Goal: Task Accomplishment & Management: Complete application form

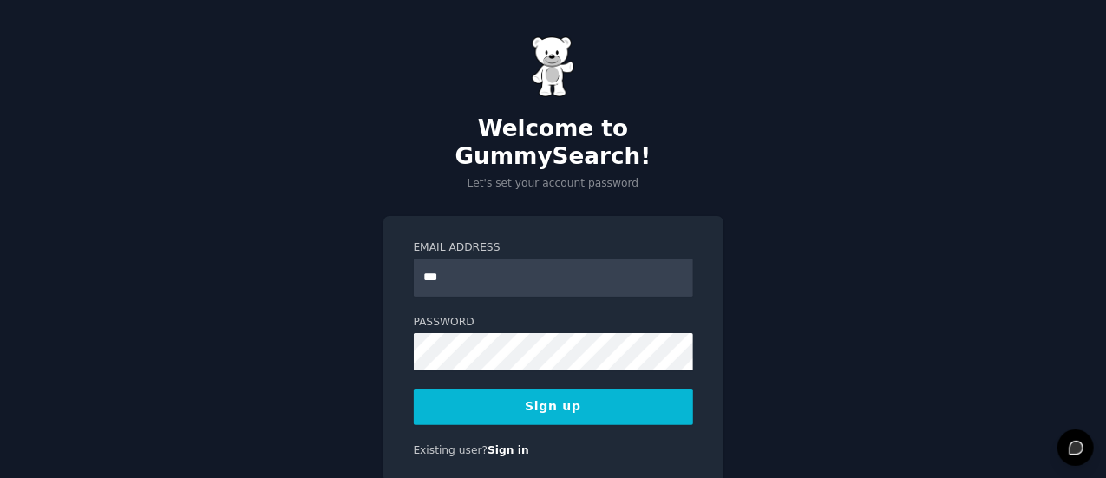
type input "**********"
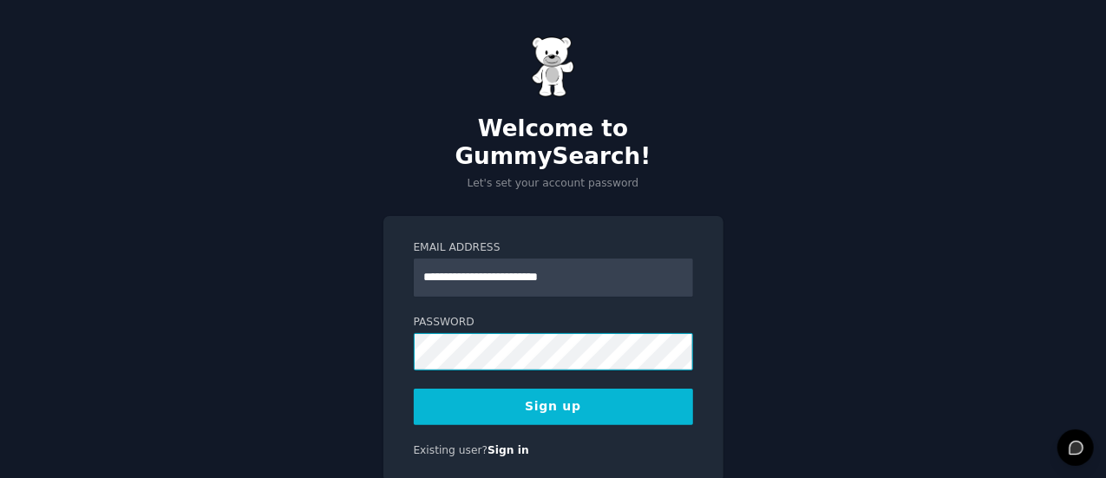
click at [414, 389] on button "Sign up" at bounding box center [553, 407] width 279 height 36
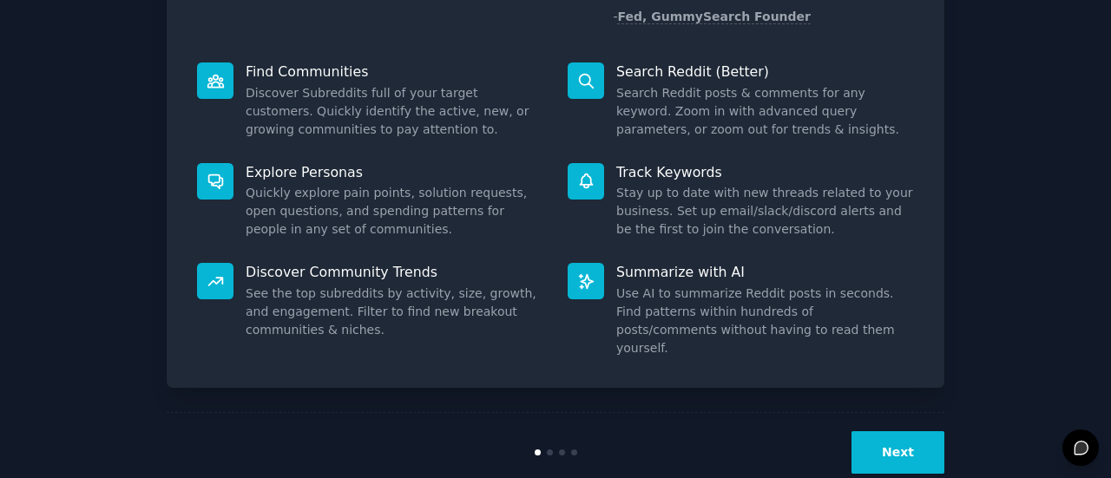
click at [904, 431] on button "Next" at bounding box center [897, 452] width 93 height 43
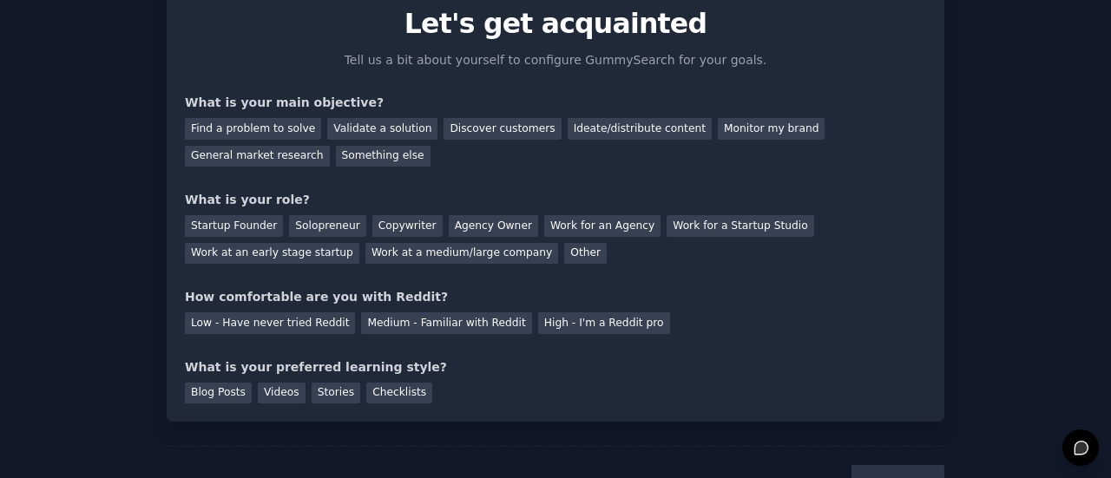
scroll to position [142, 0]
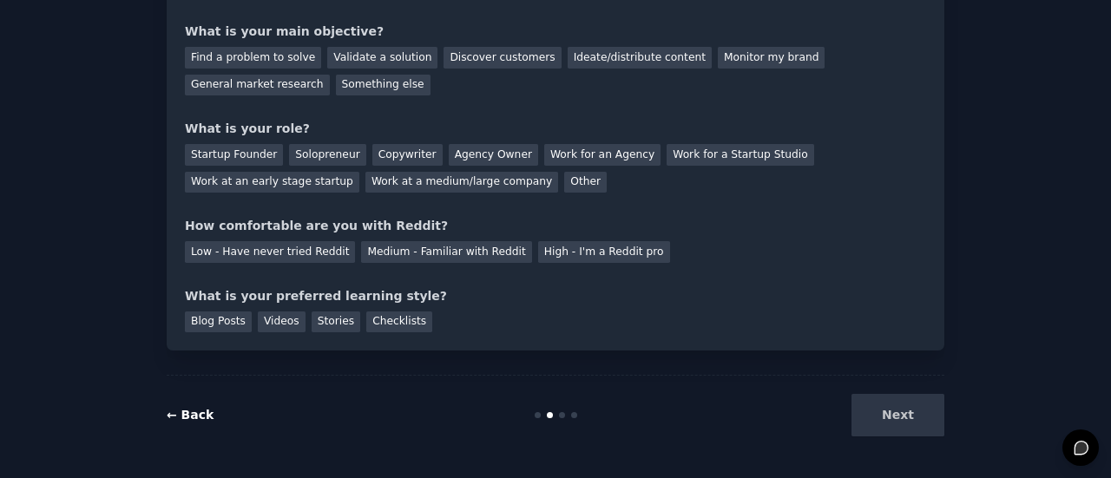
click at [194, 410] on link "← Back" at bounding box center [190, 415] width 47 height 14
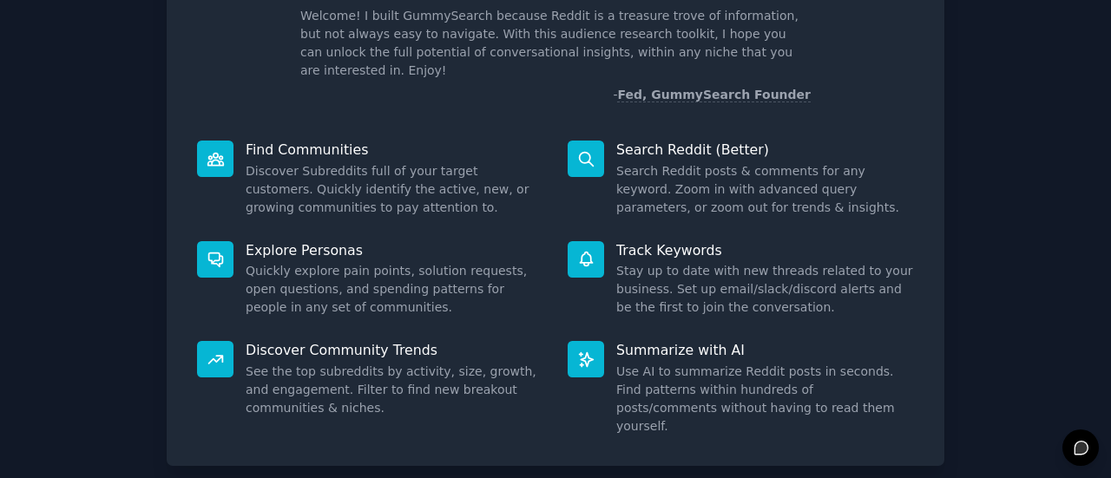
scroll to position [122, 0]
click at [856, 362] on dd "Use AI to summarize Reddit posts in seconds. Find patterns within hundreds of p…" at bounding box center [765, 398] width 298 height 73
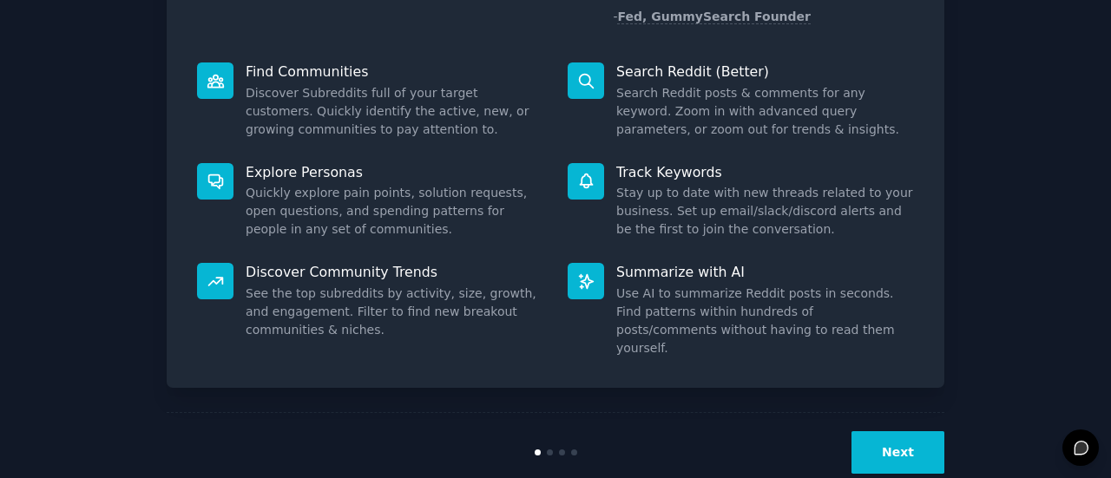
click at [910, 431] on button "Next" at bounding box center [897, 452] width 93 height 43
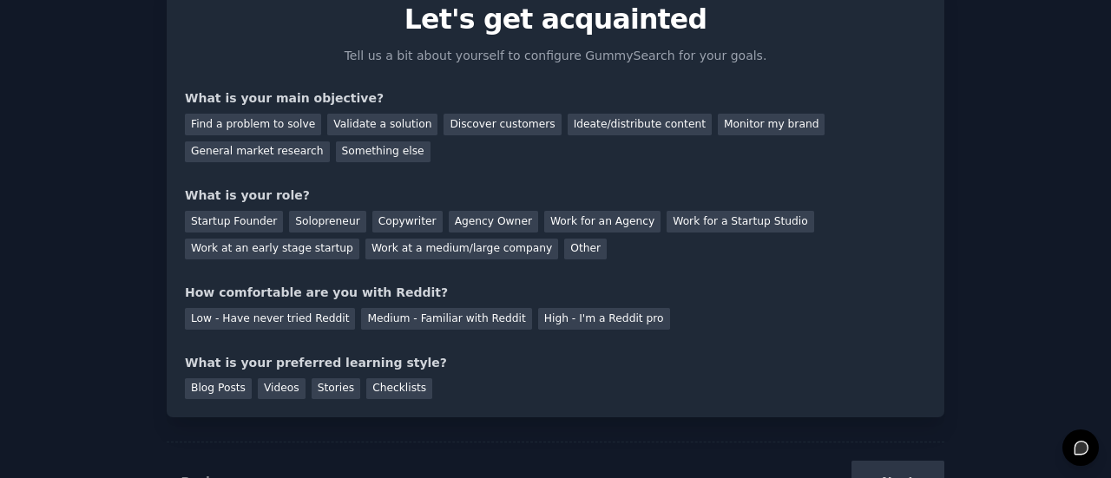
scroll to position [75, 0]
click at [330, 142] on div "General market research" at bounding box center [257, 153] width 145 height 22
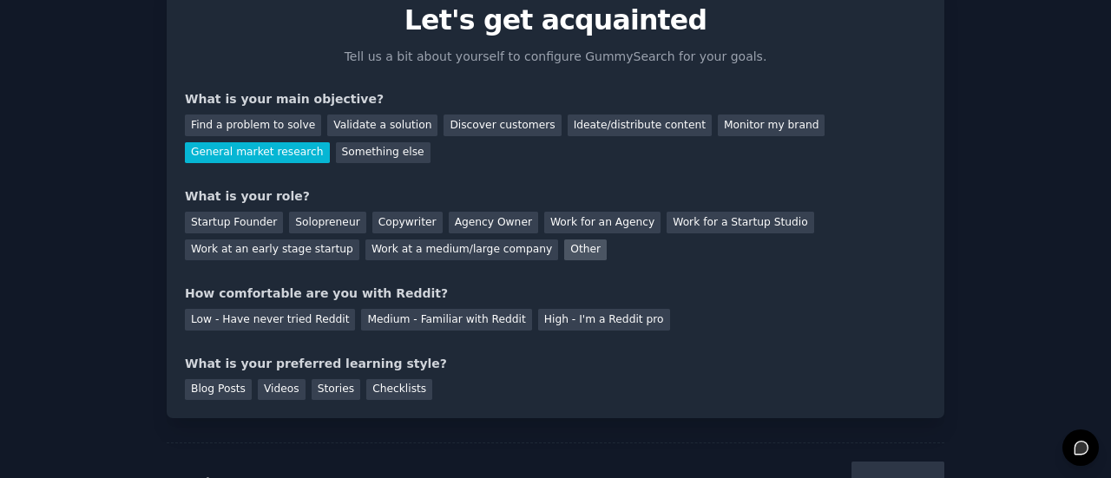
click at [564, 249] on div "Other" at bounding box center [585, 251] width 43 height 22
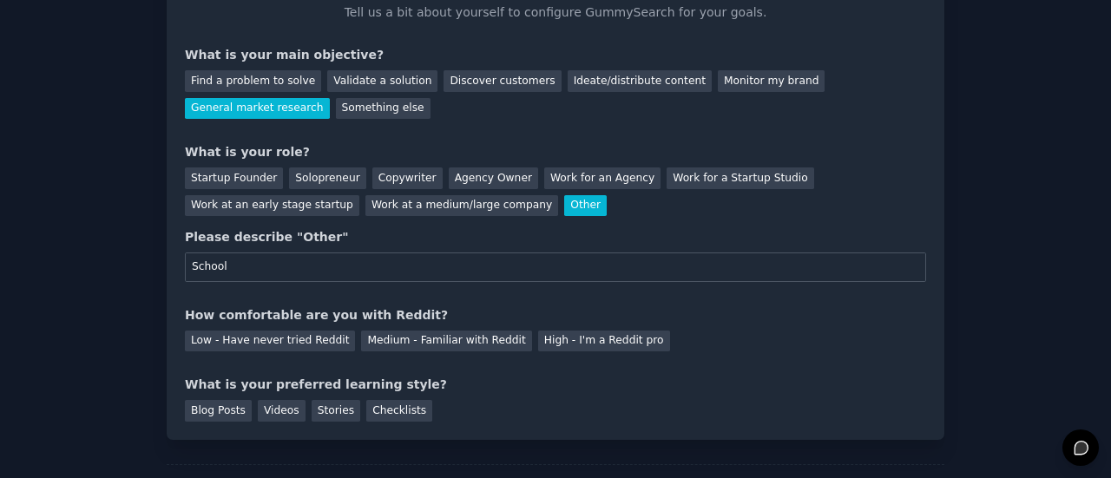
scroll to position [118, 0]
type input "S"
type input "Student"
click at [703, 287] on div "Your goals Let's get acquainted Tell us a bit about yourself to configure Gummy…" at bounding box center [555, 186] width 741 height 474
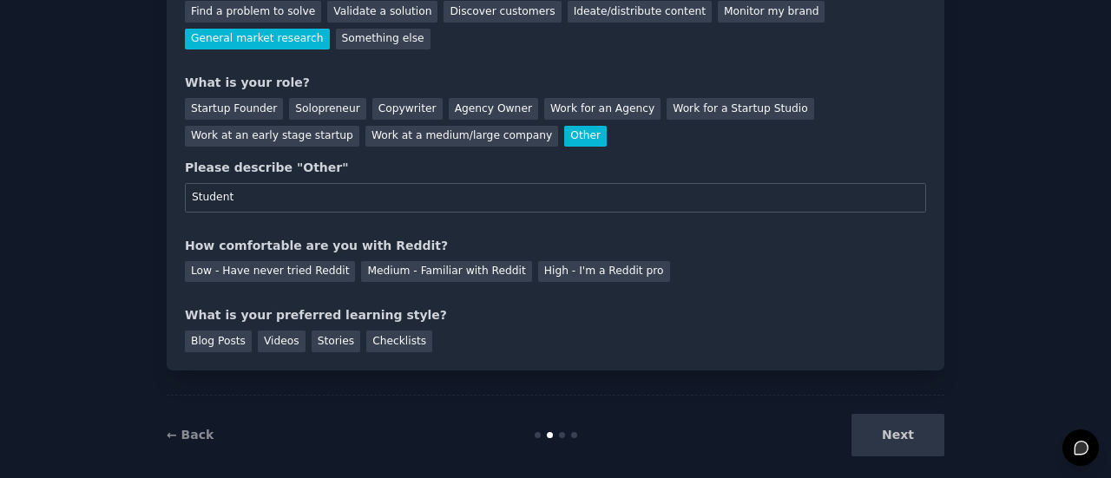
scroll to position [207, 0]
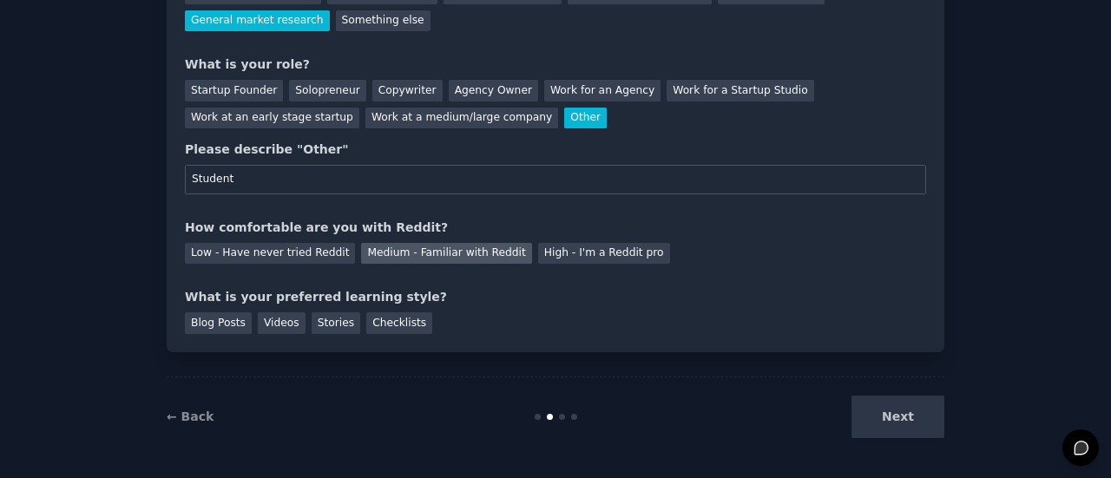
click at [417, 253] on div "Medium - Familiar with Reddit" at bounding box center [446, 254] width 170 height 22
click at [909, 419] on div "Next" at bounding box center [814, 417] width 259 height 43
click at [902, 409] on div "Next" at bounding box center [814, 417] width 259 height 43
click at [281, 315] on div "Videos" at bounding box center [282, 323] width 48 height 22
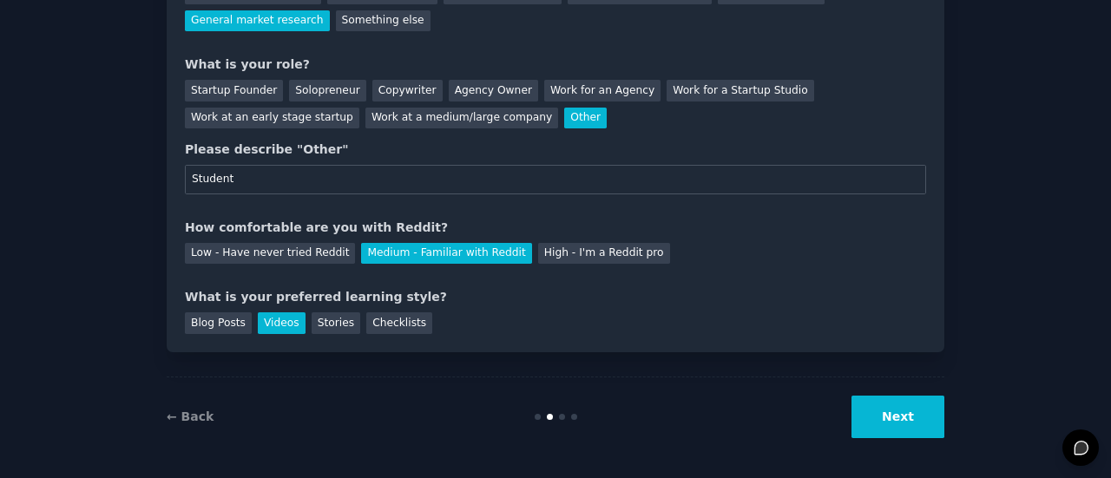
click at [380, 332] on div "Your goals Let's get acquainted Tell us a bit about yourself to configure Gummy…" at bounding box center [556, 97] width 778 height 510
click at [370, 313] on div "Checklists" at bounding box center [399, 323] width 66 height 22
click at [271, 315] on div "Videos" at bounding box center [282, 323] width 48 height 22
click at [876, 412] on button "Next" at bounding box center [897, 417] width 93 height 43
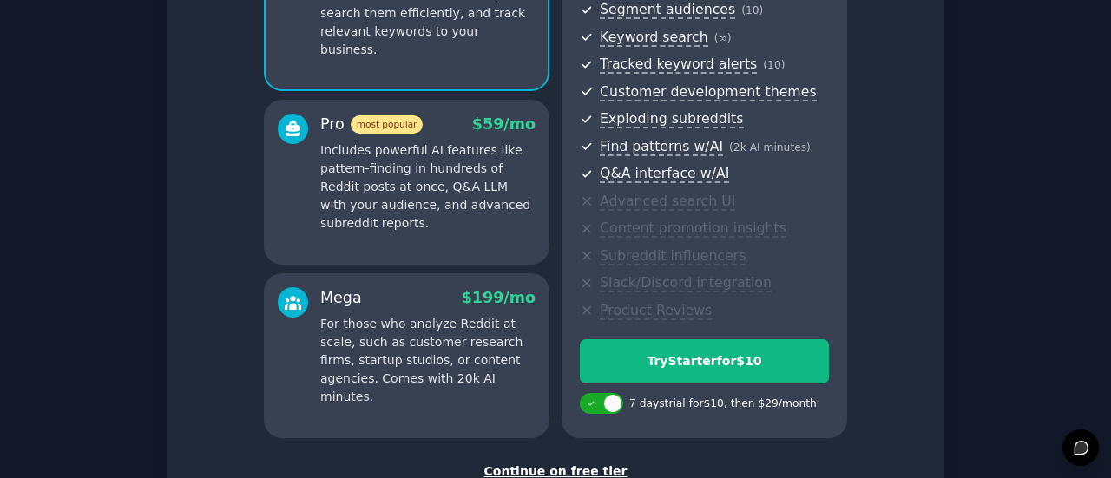
scroll to position [352, 0]
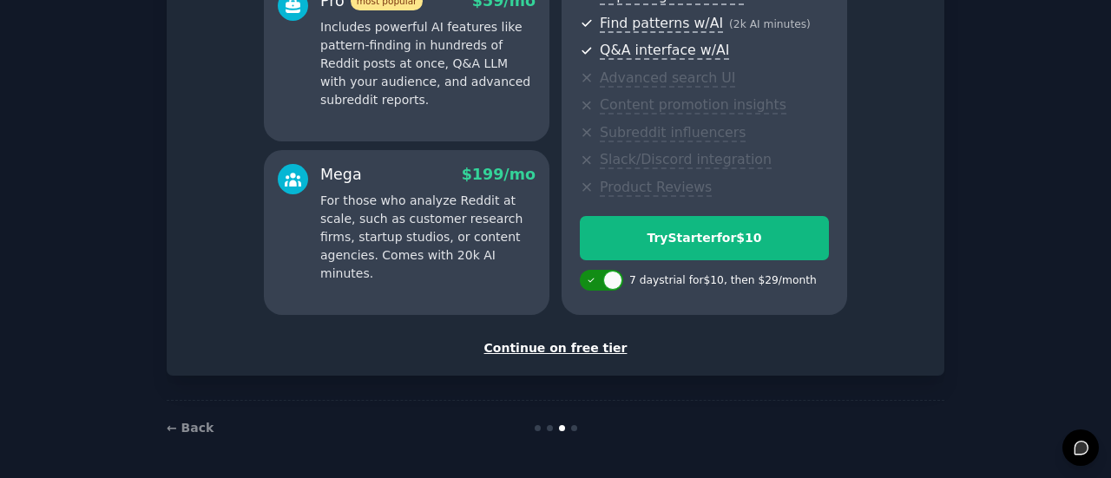
click at [599, 284] on div at bounding box center [601, 280] width 43 height 21
click at [600, 284] on div at bounding box center [601, 280] width 43 height 21
checkbox input "true"
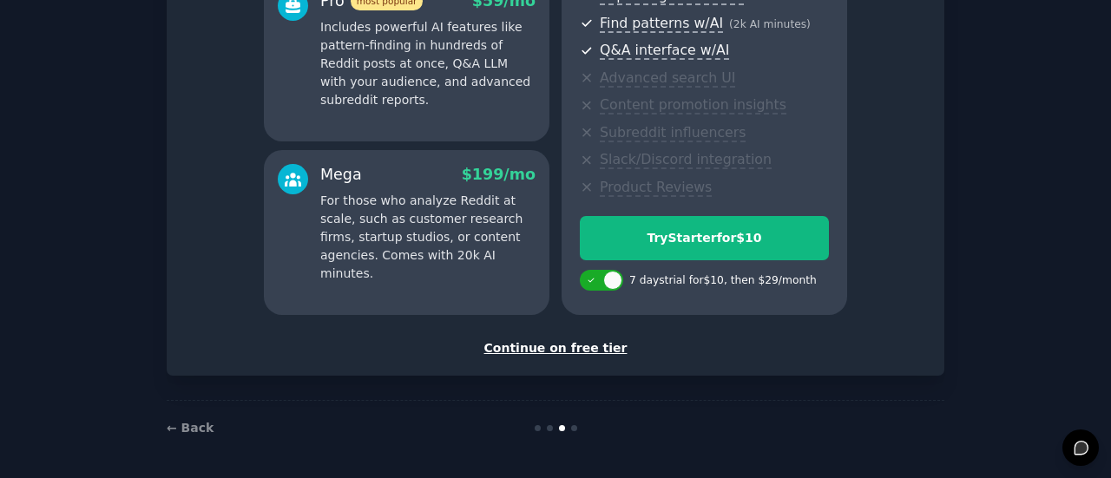
click at [747, 367] on div "Set up your account Choose your GummySearch flavor Enable 33% Annual Discount S…" at bounding box center [556, 35] width 778 height 679
click at [573, 348] on div "Continue on free tier" at bounding box center [555, 348] width 741 height 18
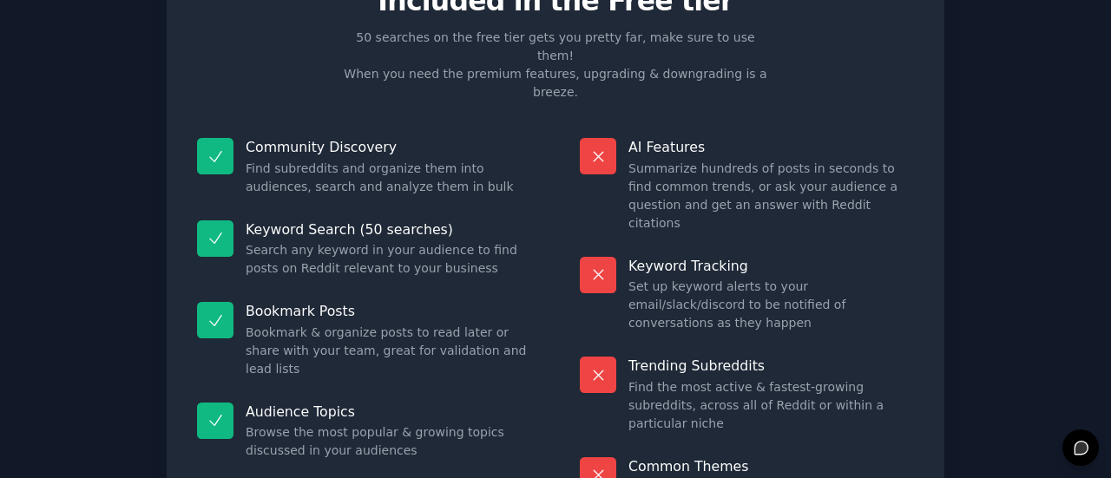
scroll to position [197, 0]
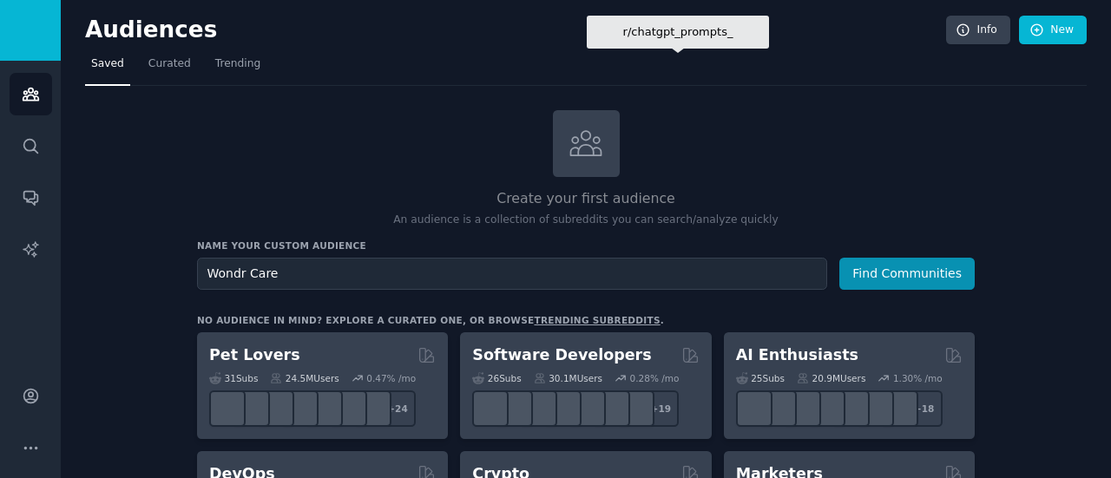
click at [839, 258] on button "Find Communities" at bounding box center [906, 274] width 135 height 32
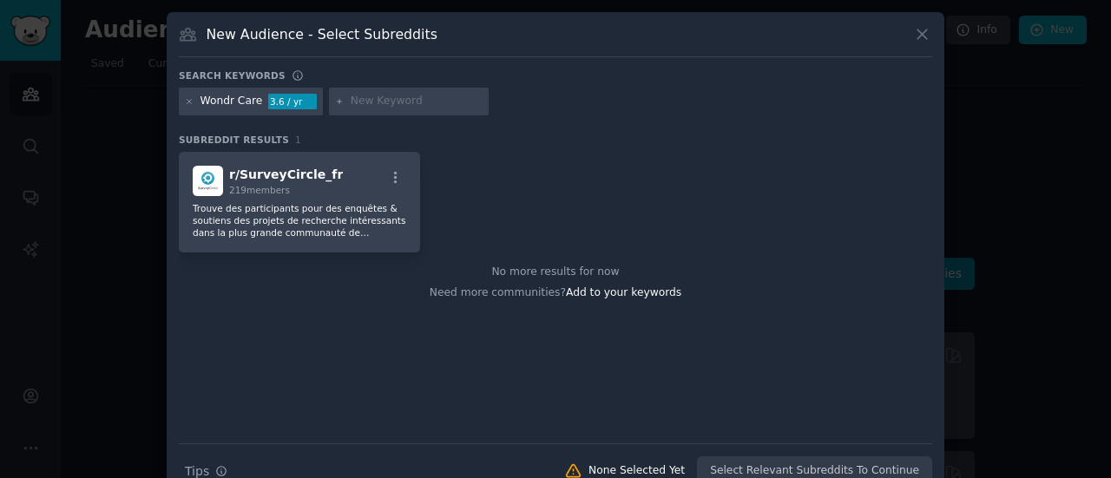
click at [916, 25] on icon at bounding box center [922, 34] width 18 height 18
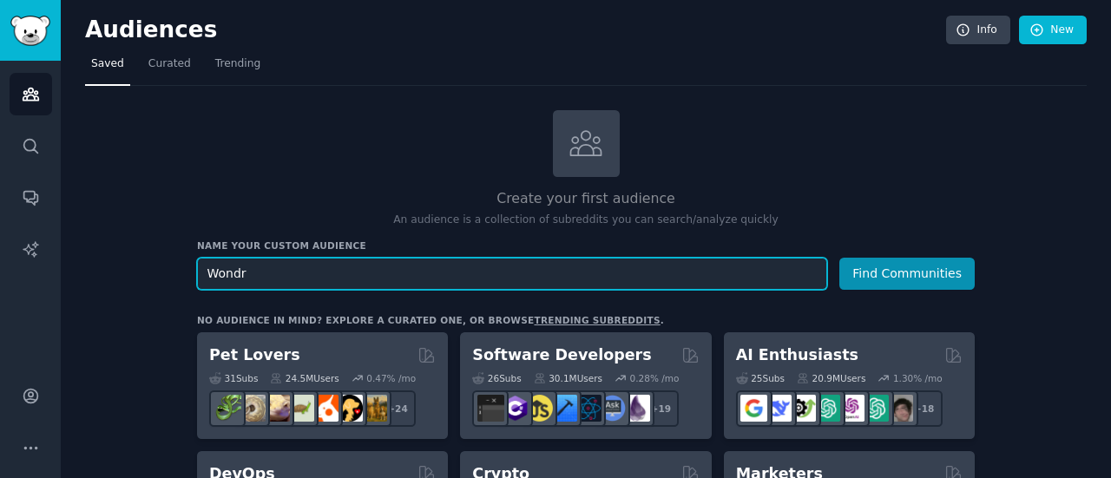
type input "Wondr"
click at [839, 258] on button "Find Communities" at bounding box center [906, 274] width 135 height 32
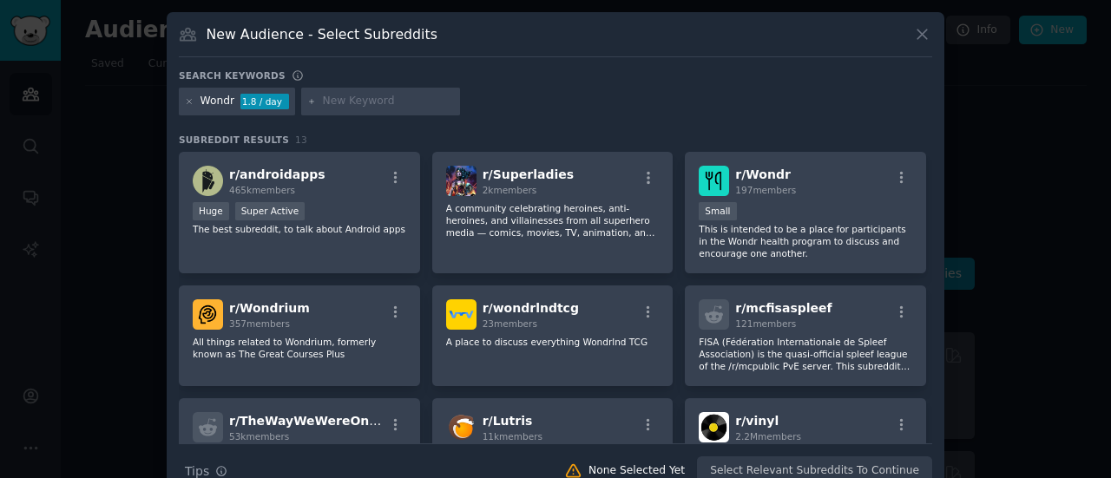
click at [361, 100] on input "text" at bounding box center [388, 102] width 132 height 16
type input "W"
click at [189, 102] on icon at bounding box center [190, 102] width 10 height 10
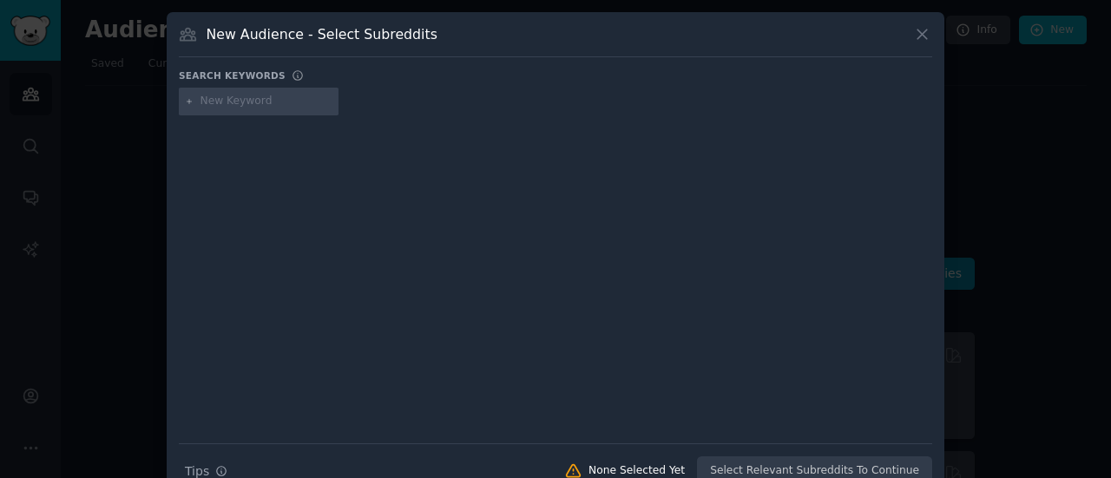
click at [220, 108] on div at bounding box center [259, 102] width 160 height 28
click at [227, 102] on input "text" at bounding box center [266, 102] width 132 height 16
type input "WONDR"
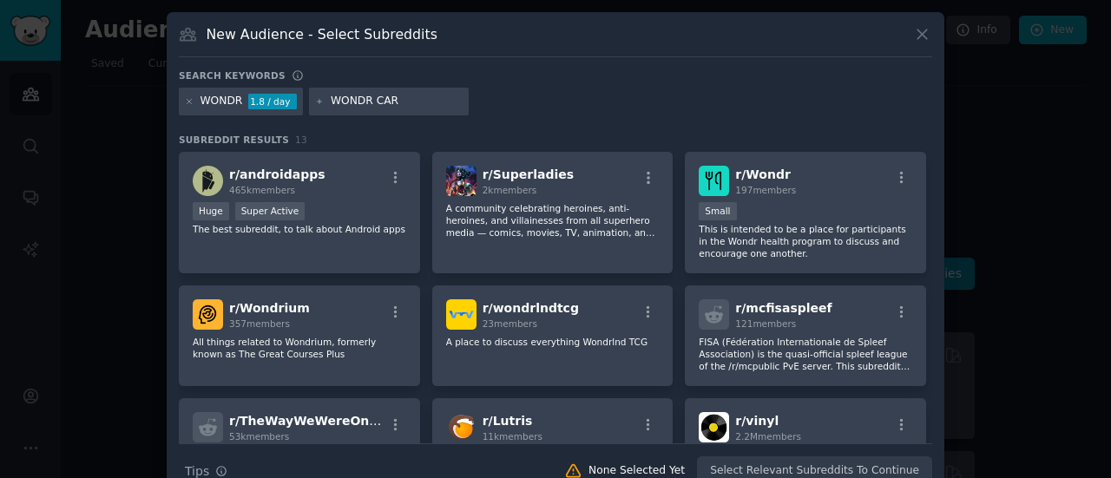
type input "WONDR CARE"
type input "Self care"
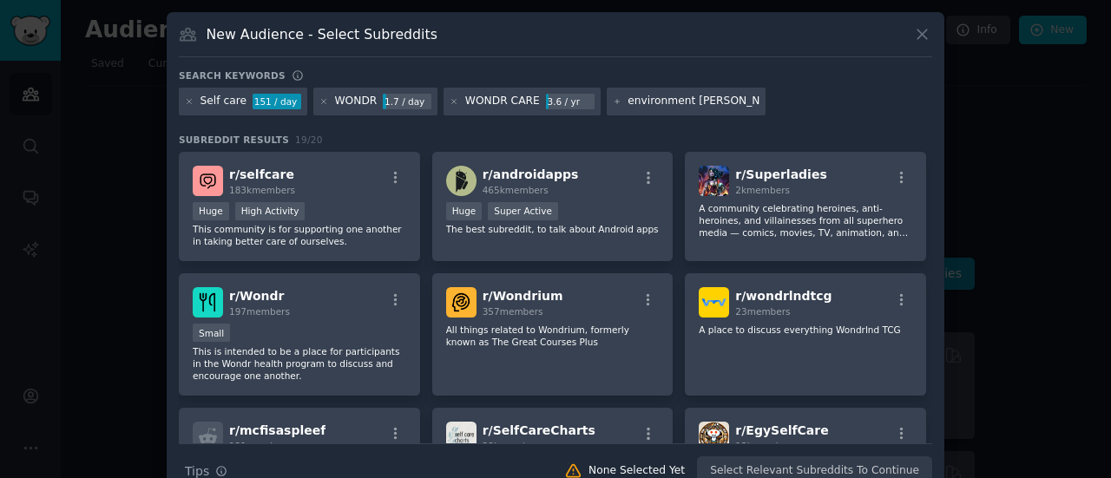
click at [689, 102] on input "environment [PERSON_NAME]" at bounding box center [693, 102] width 132 height 16
click at [627, 100] on input "environment friendly" at bounding box center [693, 102] width 132 height 16
type input "Environment friendly"
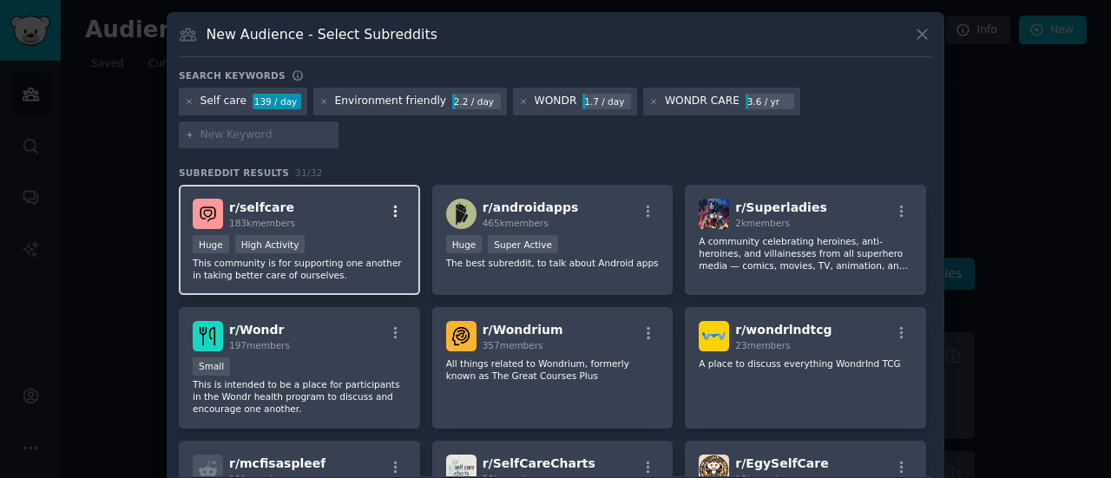
click at [391, 204] on icon "button" at bounding box center [396, 212] width 16 height 16
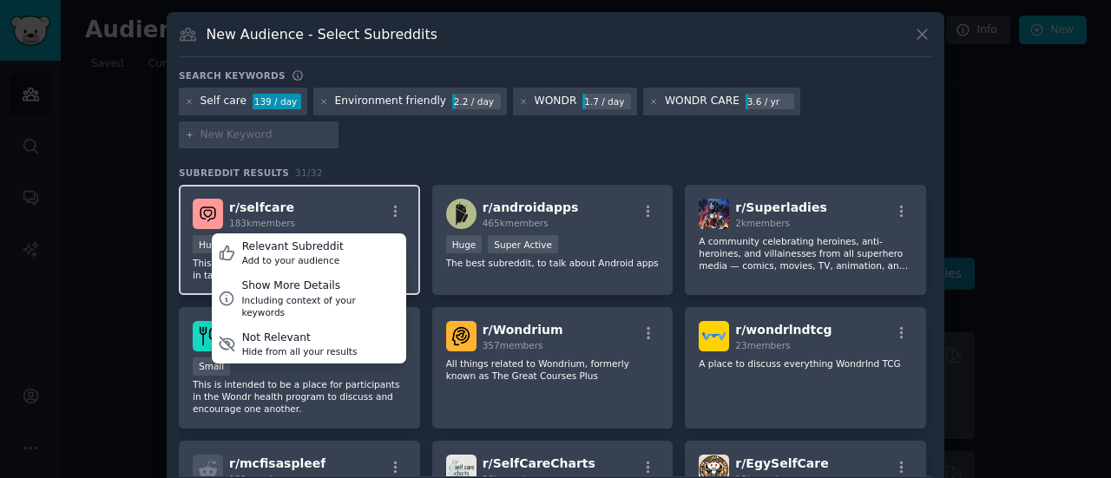
click at [387, 204] on div "Relevant Subreddit Add to your audience Show More Details Including context of …" at bounding box center [395, 214] width 22 height 21
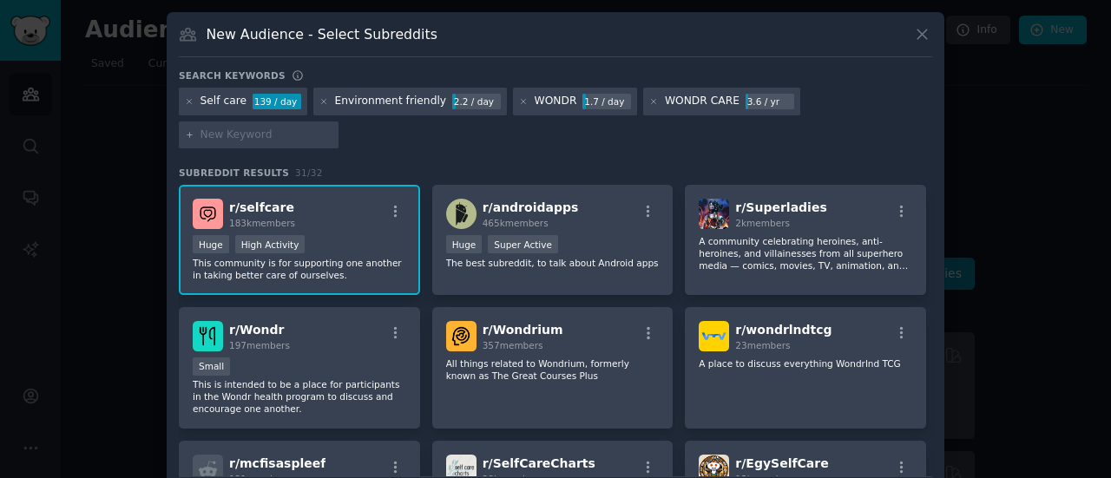
click at [246, 200] on span "r/ selfcare" at bounding box center [261, 207] width 65 height 14
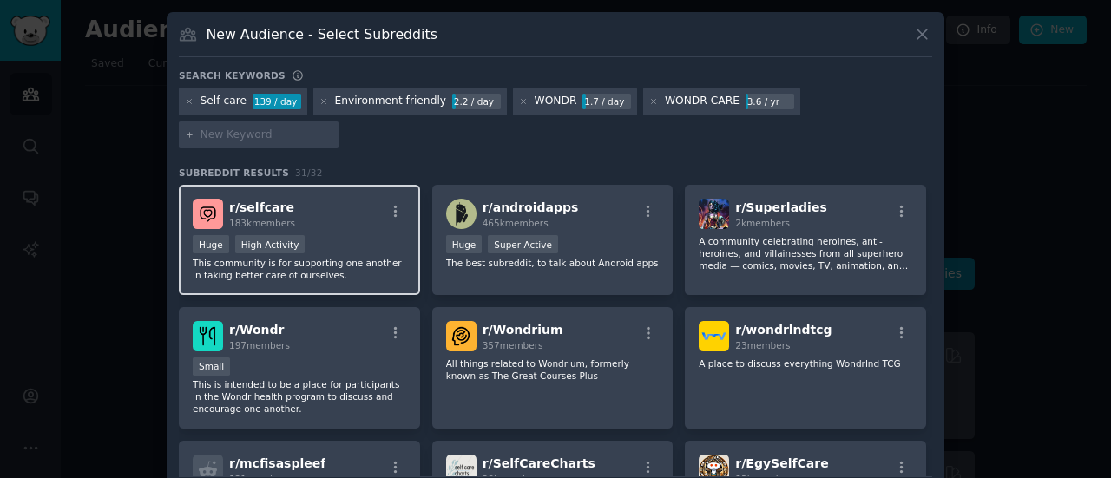
click at [356, 235] on div ">= 80th percentile for submissions / day Huge High Activity" at bounding box center [299, 246] width 213 height 22
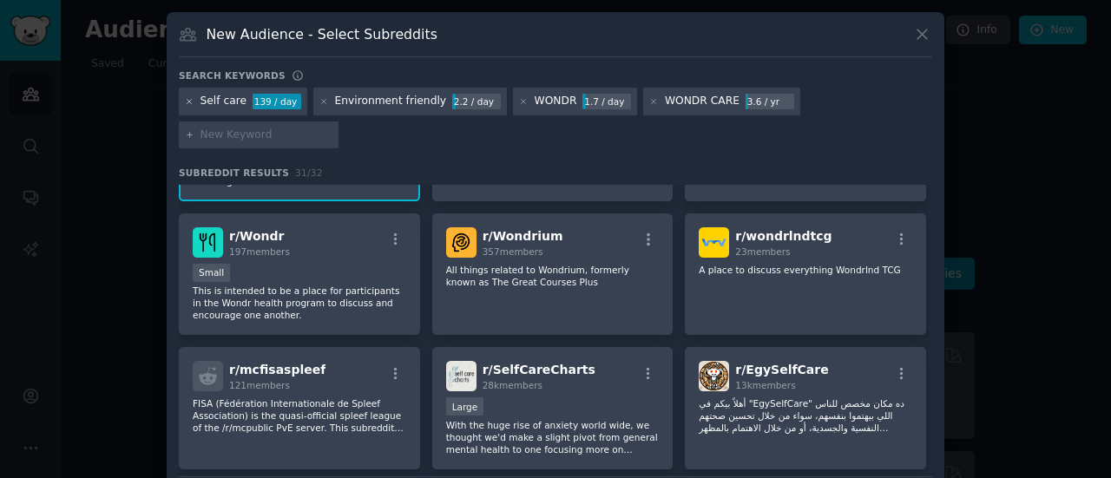
click at [189, 102] on icon at bounding box center [189, 101] width 4 height 4
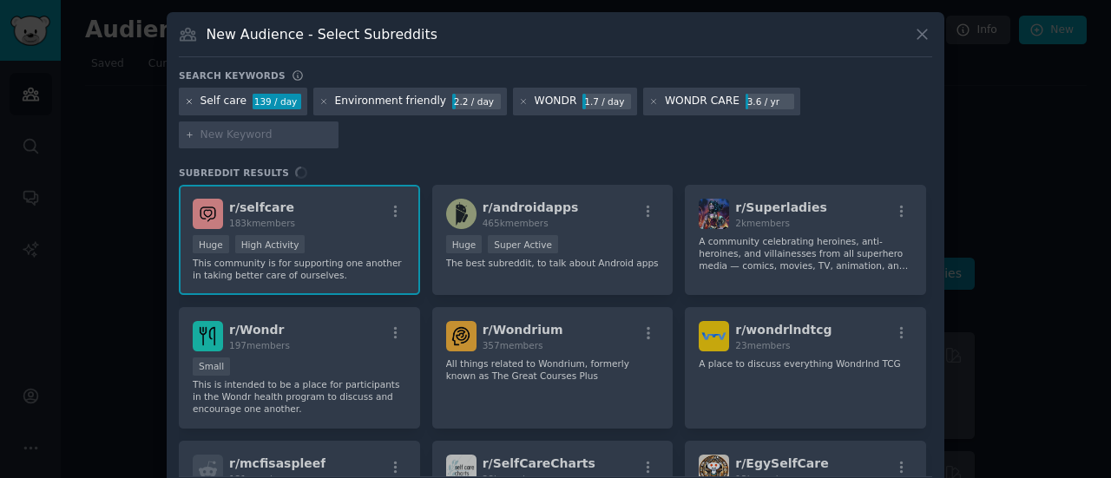
click at [189, 102] on icon at bounding box center [189, 101] width 4 height 4
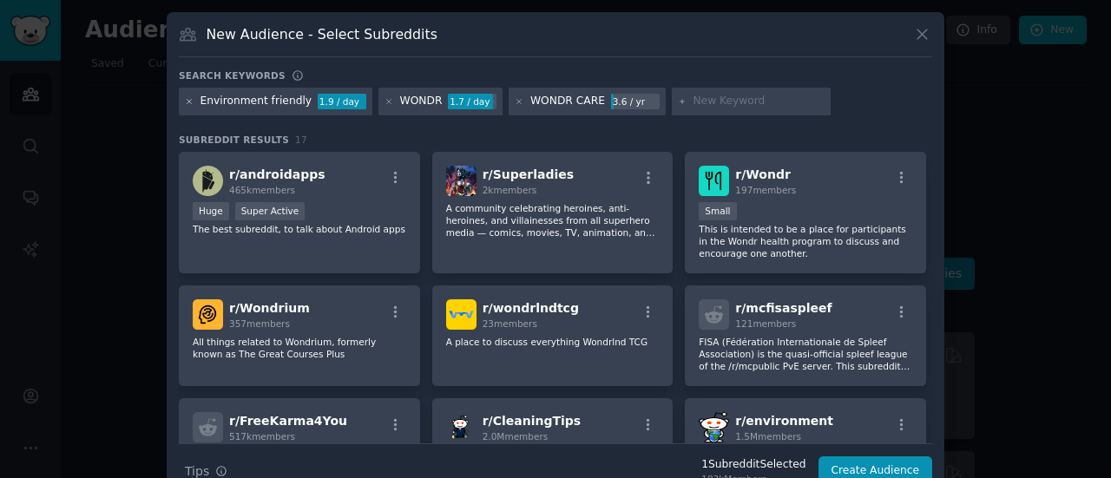
click at [188, 102] on icon at bounding box center [190, 102] width 10 height 10
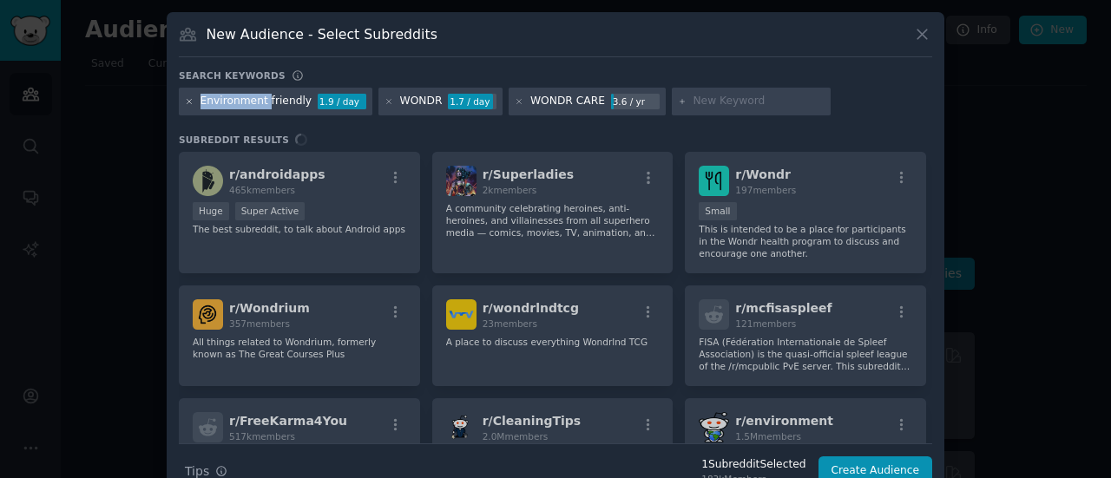
click at [188, 102] on icon at bounding box center [190, 102] width 10 height 10
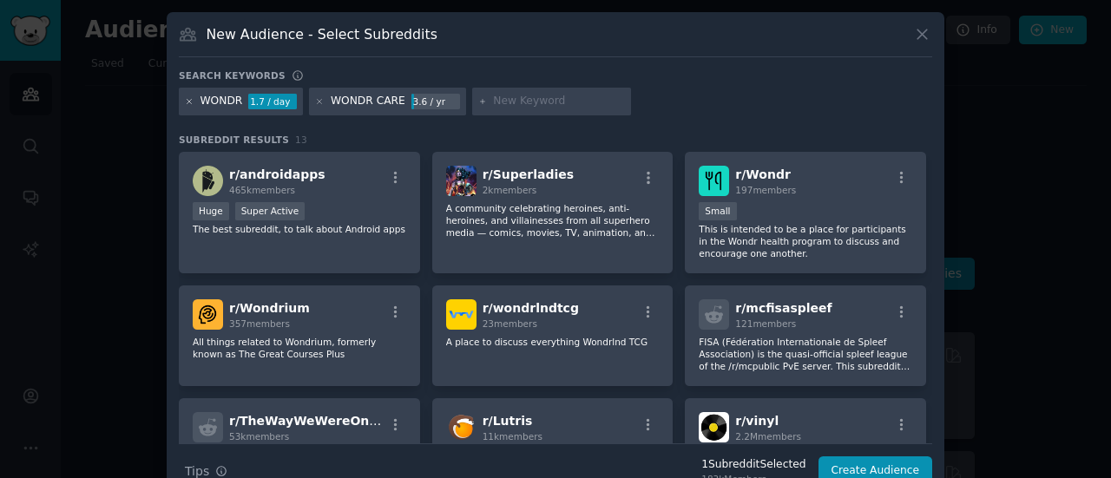
click at [187, 102] on icon at bounding box center [189, 101] width 4 height 4
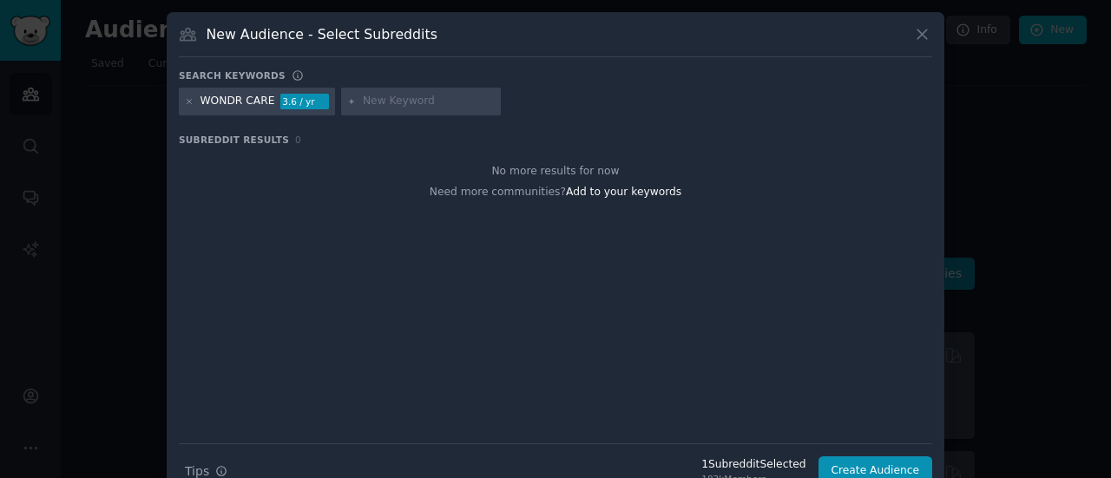
click at [188, 102] on icon at bounding box center [189, 101] width 4 height 4
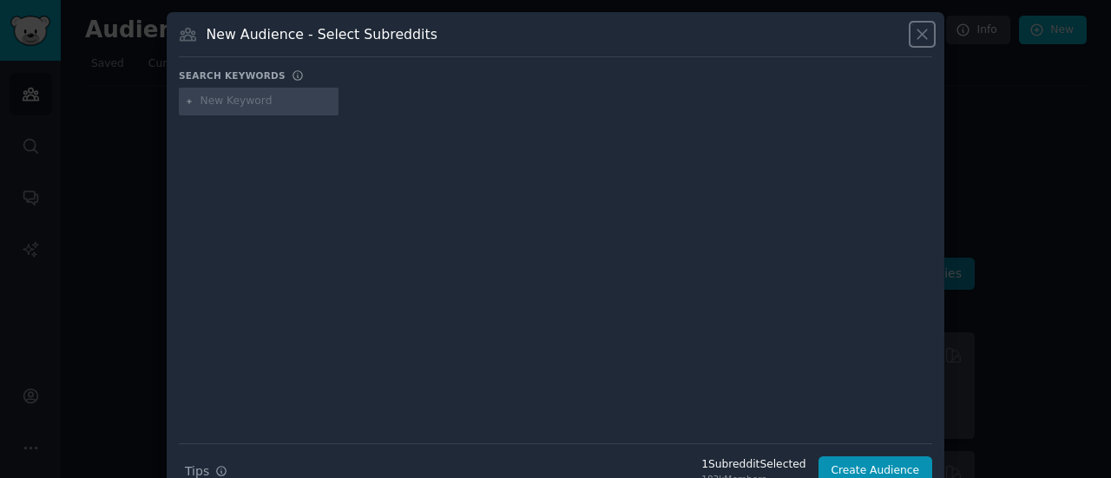
click at [920, 25] on icon at bounding box center [922, 34] width 18 height 18
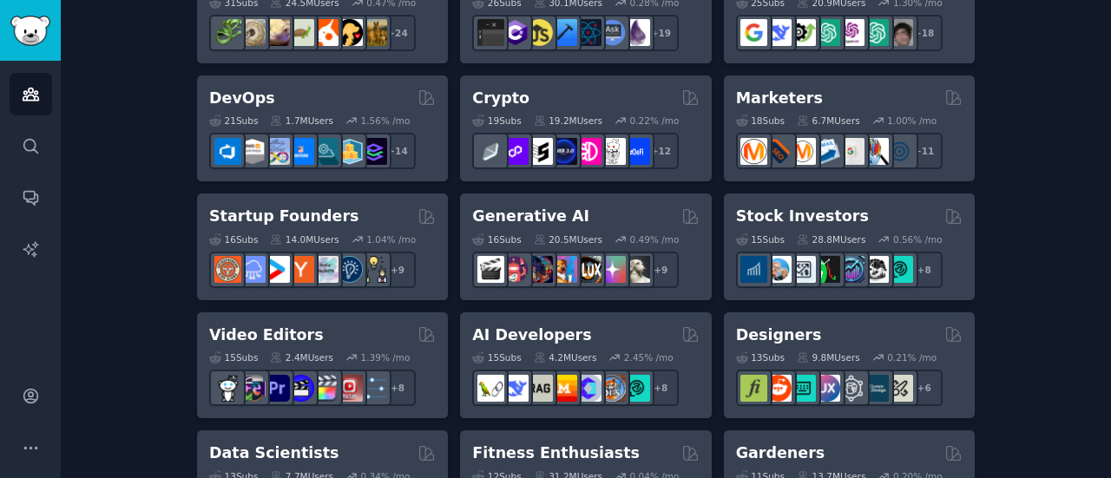
scroll to position [375, 0]
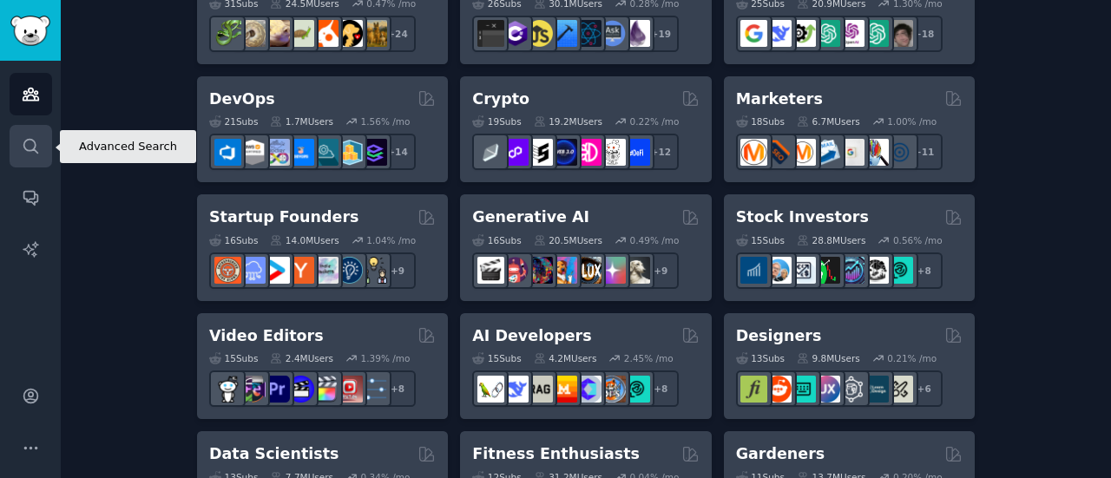
click at [32, 155] on link "Search" at bounding box center [31, 146] width 43 height 43
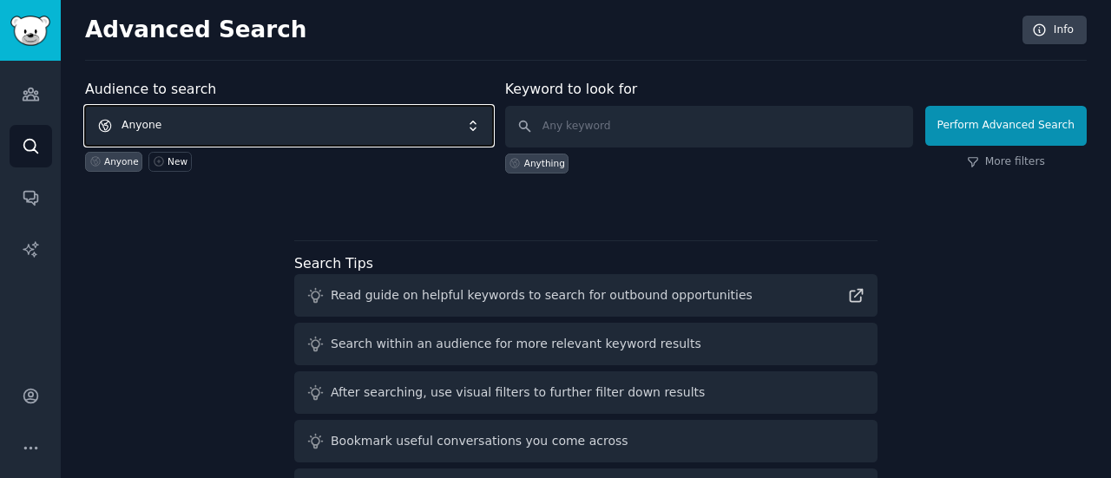
click at [213, 122] on span "Anyone" at bounding box center [289, 126] width 408 height 40
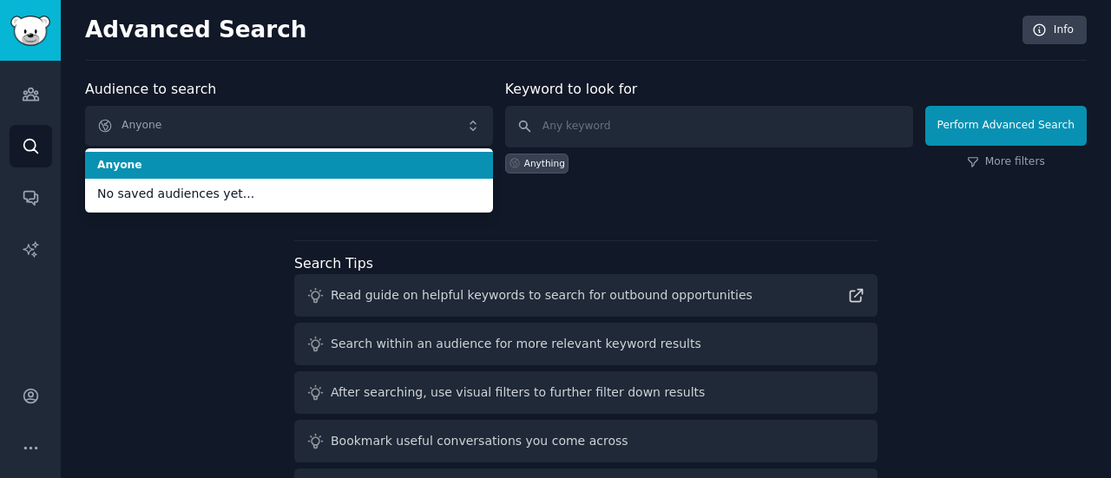
click at [541, 148] on div "Anything" at bounding box center [709, 161] width 408 height 26
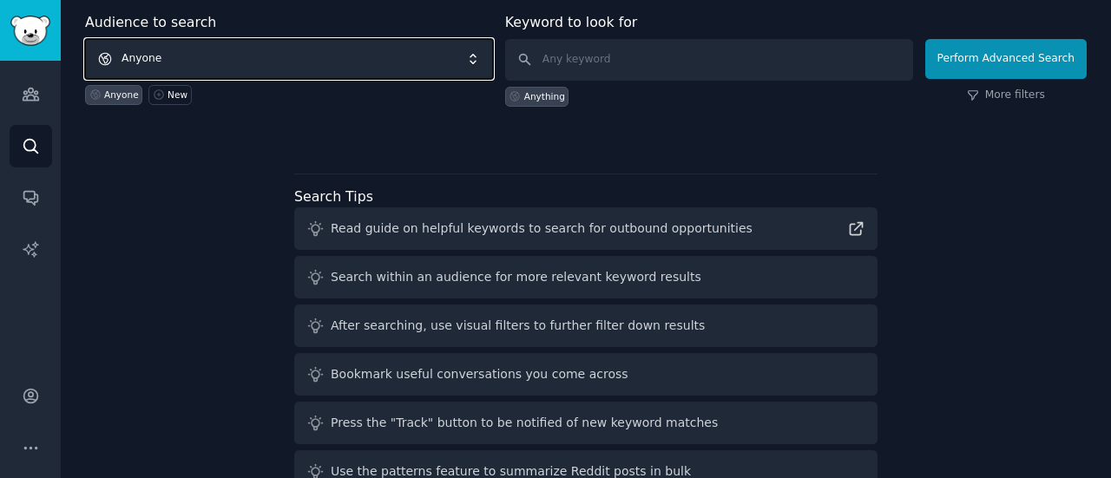
scroll to position [70, 0]
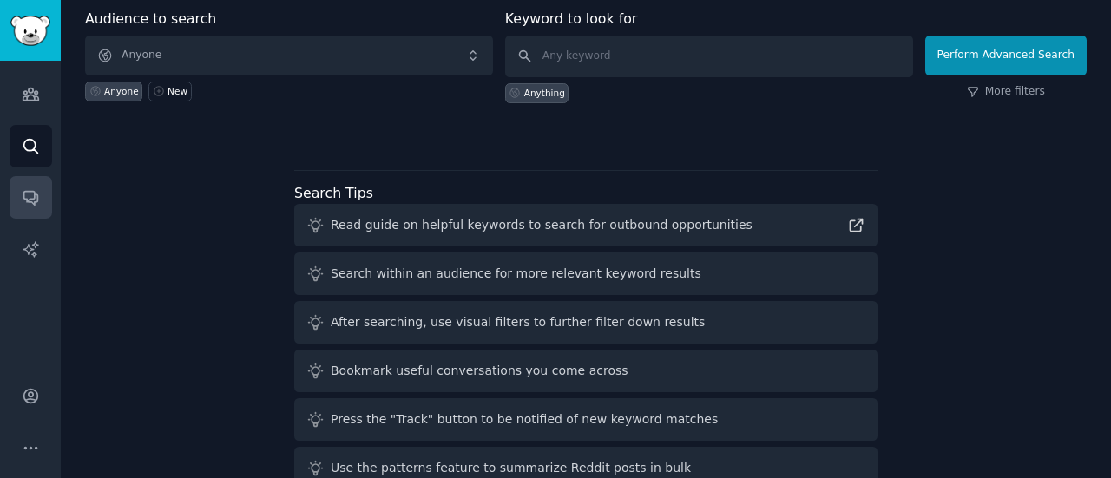
click at [23, 197] on icon "Sidebar" at bounding box center [30, 199] width 14 height 14
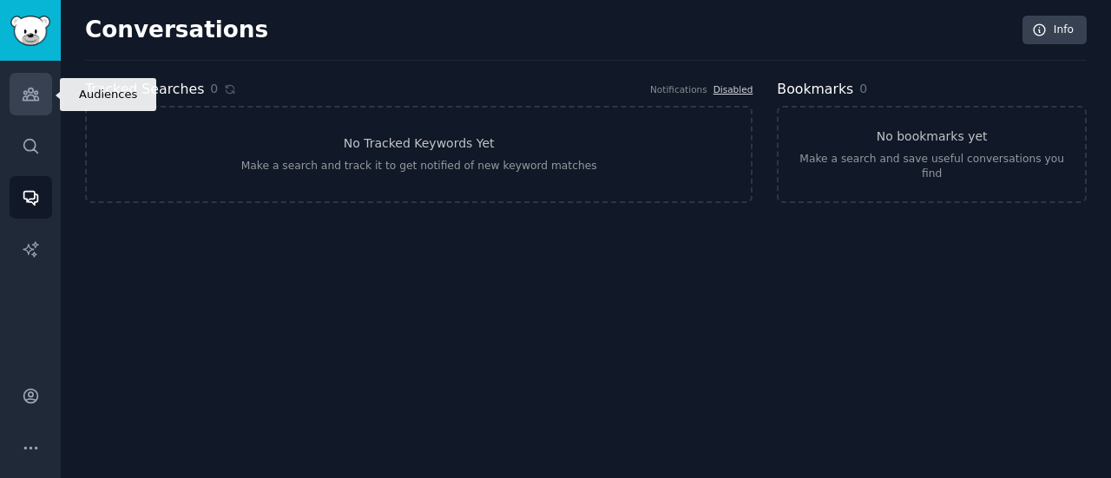
click at [44, 105] on link "Audiences" at bounding box center [31, 94] width 43 height 43
